Goal: Go to known website: Go to known website

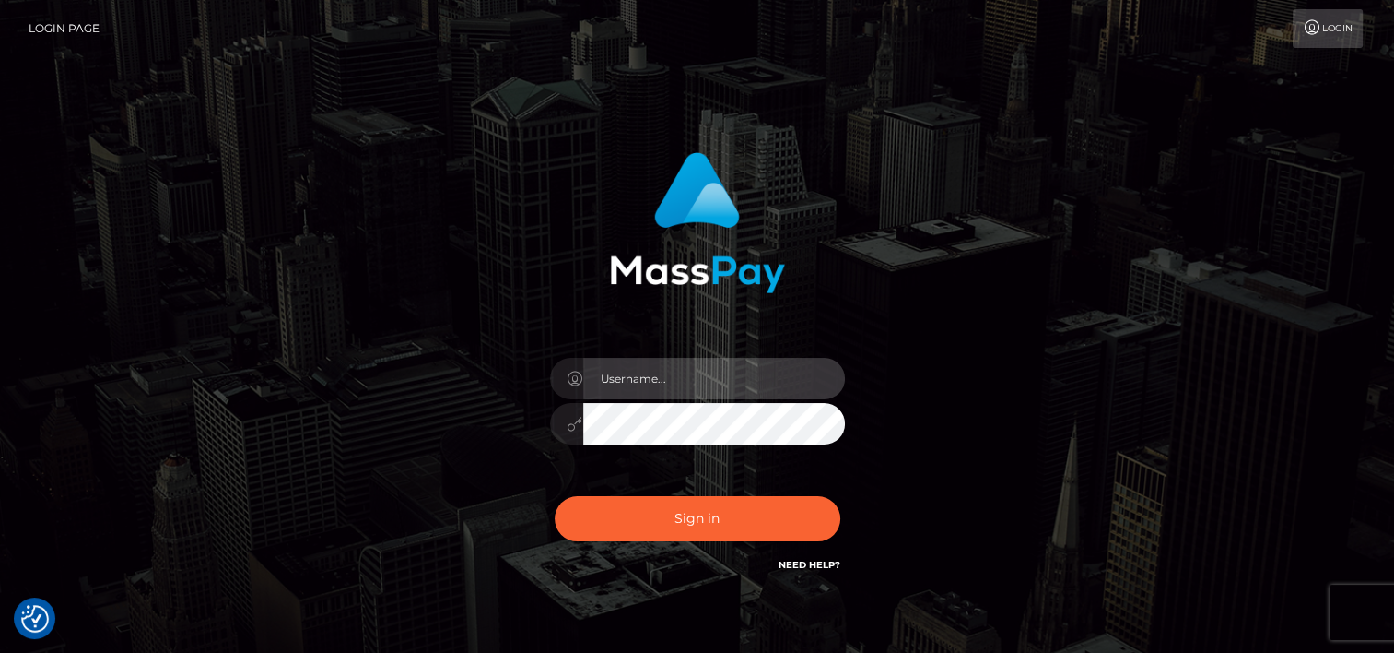
click at [755, 385] on input "text" at bounding box center [714, 378] width 262 height 41
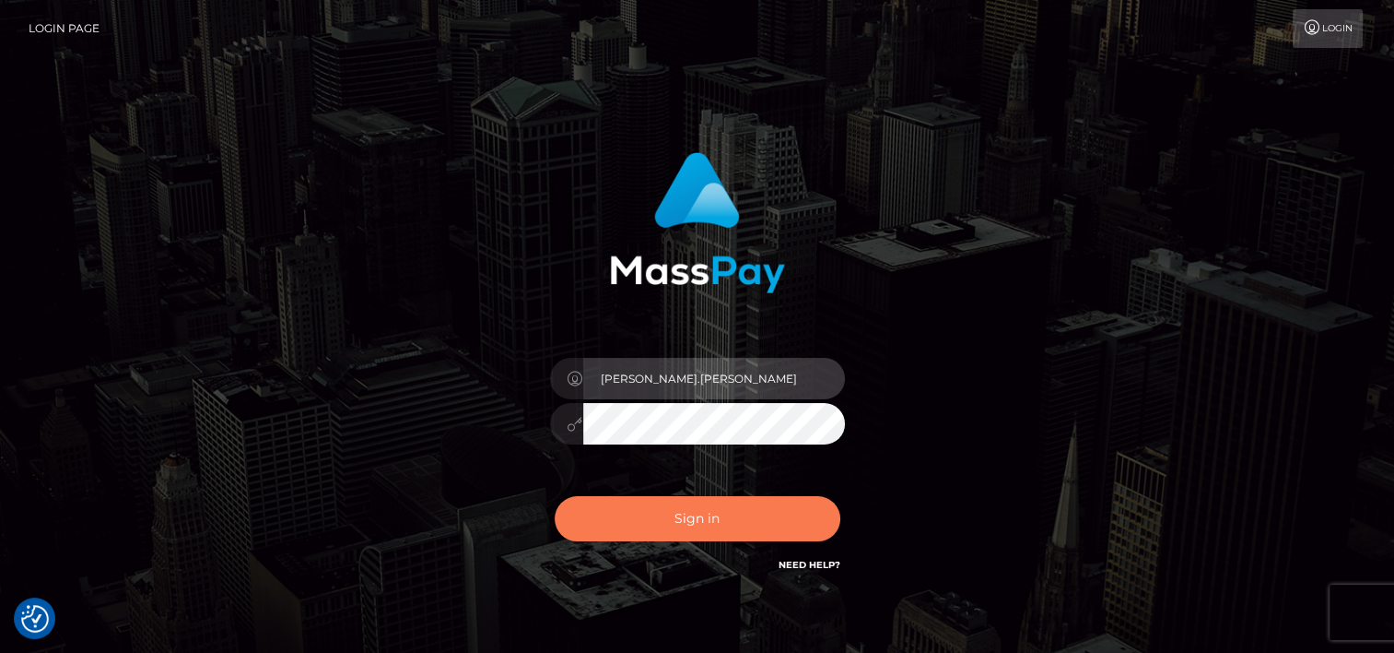
type input "[PERSON_NAME].[PERSON_NAME].onemarketplace"
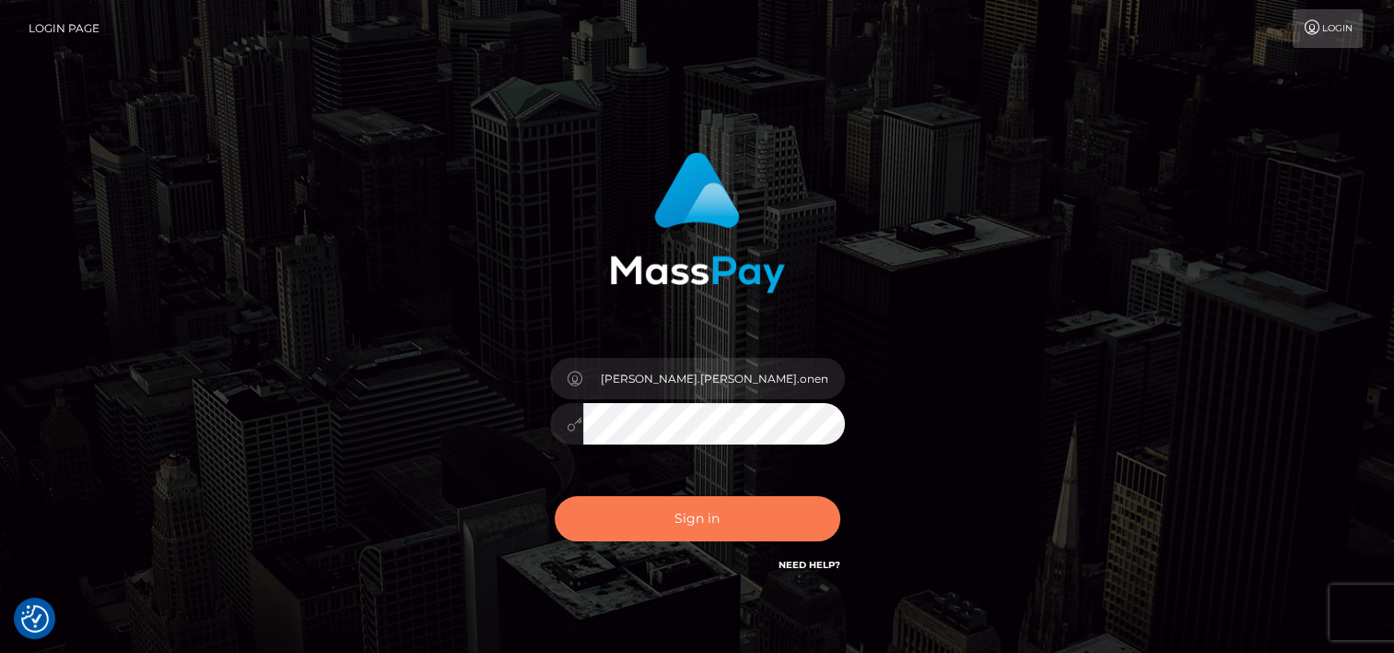
click at [709, 520] on button "Sign in" at bounding box center [698, 518] width 286 height 45
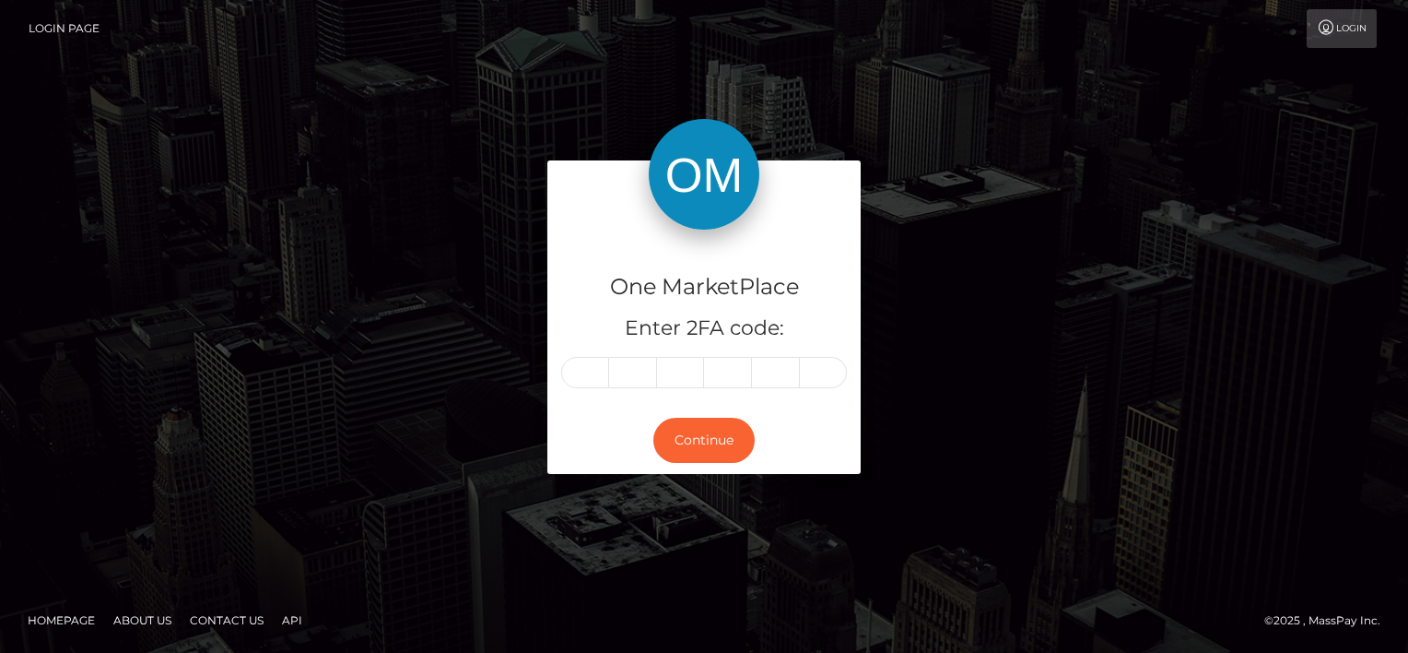
click at [289, 623] on link "API" at bounding box center [292, 620] width 35 height 29
